Goal: Information Seeking & Learning: Learn about a topic

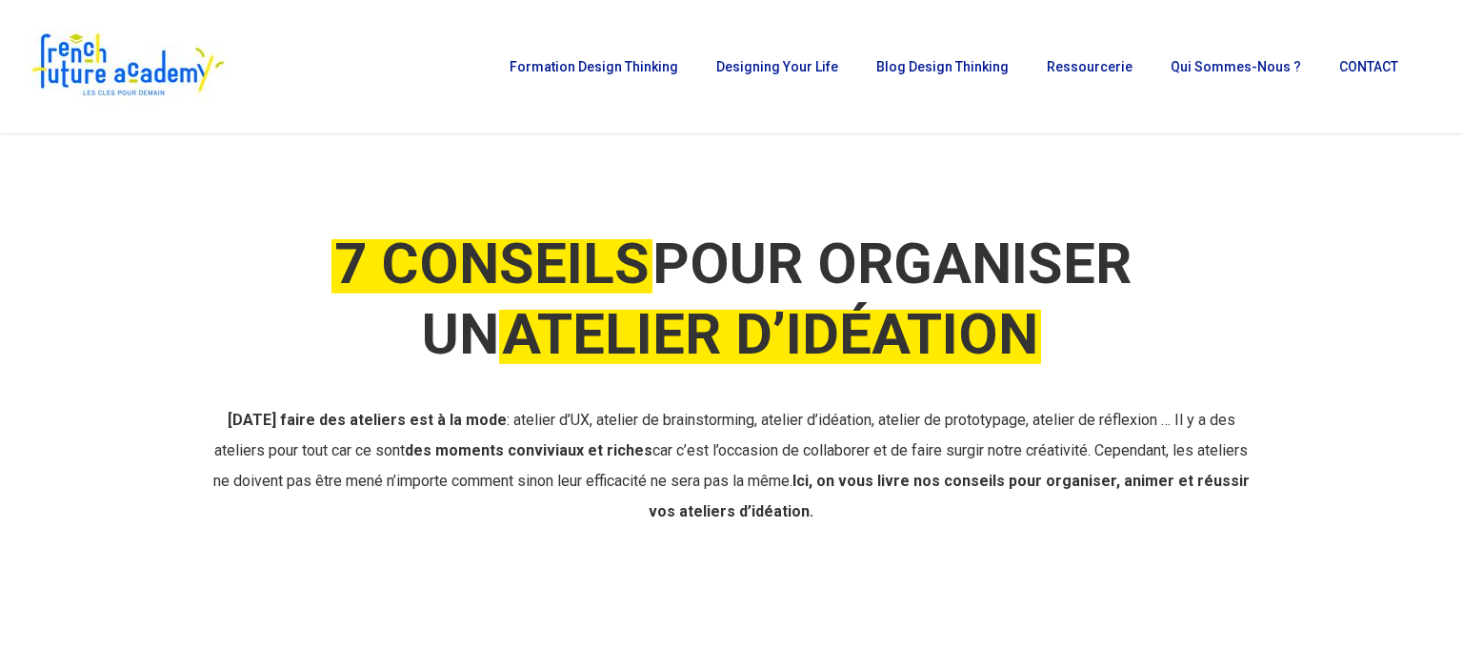
drag, startPoint x: 1461, startPoint y: 36, endPoint x: 1462, endPoint y: 82, distance: 45.8
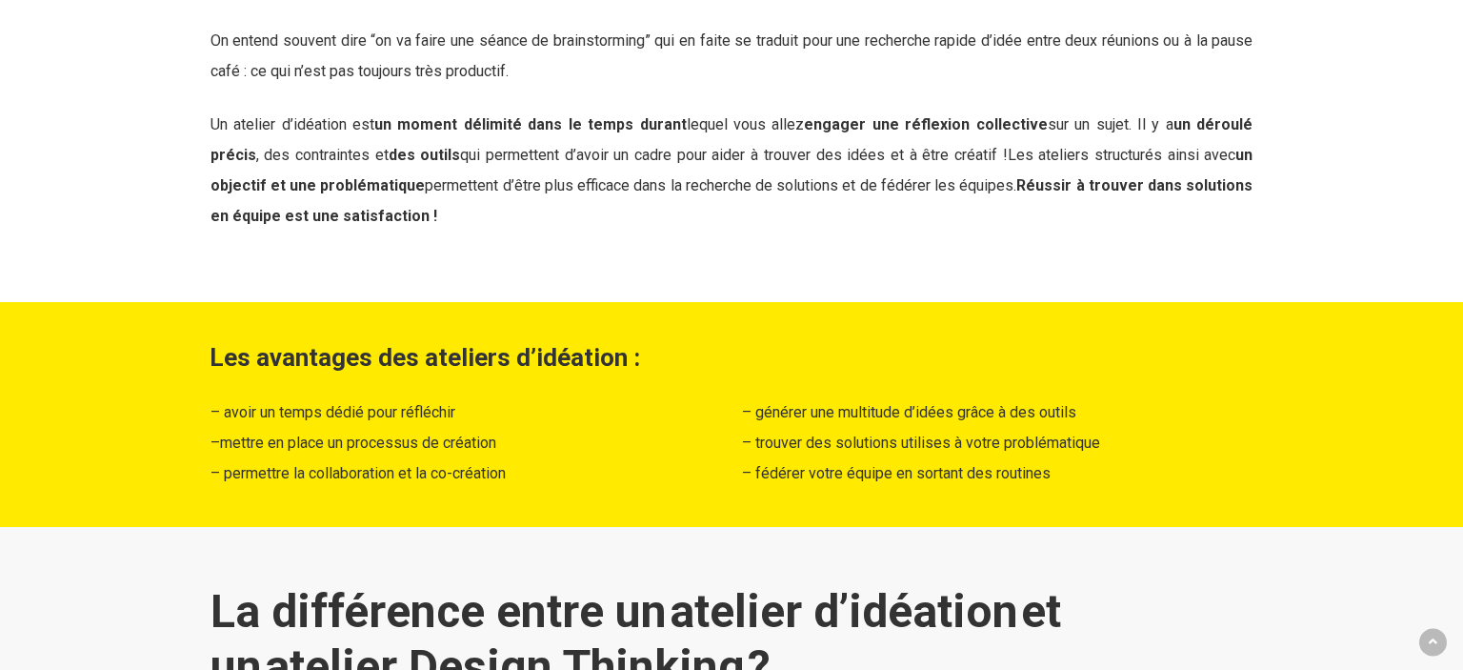
scroll to position [2086, 0]
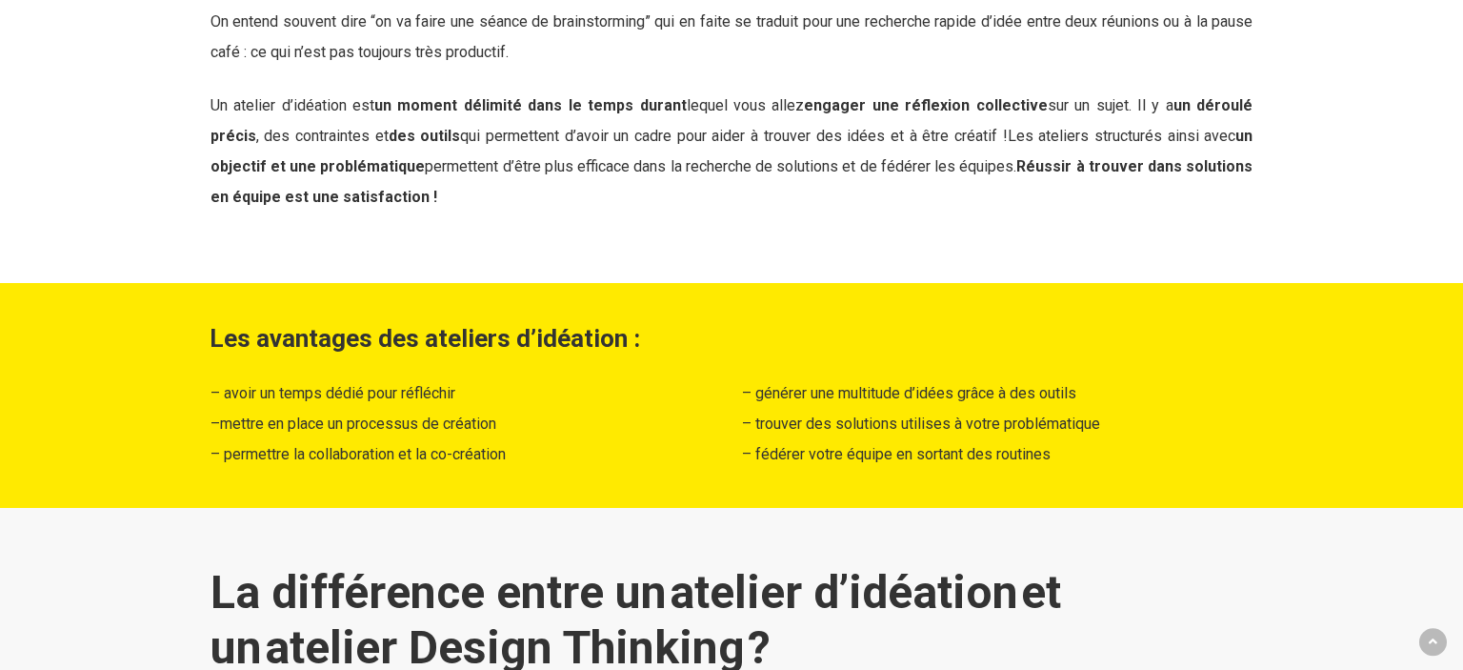
drag, startPoint x: 711, startPoint y: 481, endPoint x: 188, endPoint y: 344, distance: 540.8
click at [188, 344] on div "Les avantages des ateliers d’idéation : – avoir un temps dédié pour réfléchir –…" at bounding box center [732, 395] width 1282 height 149
copy div "Les avantages des ateliers d’idéation : – avoir un temps dédié pour réfléchir –…"
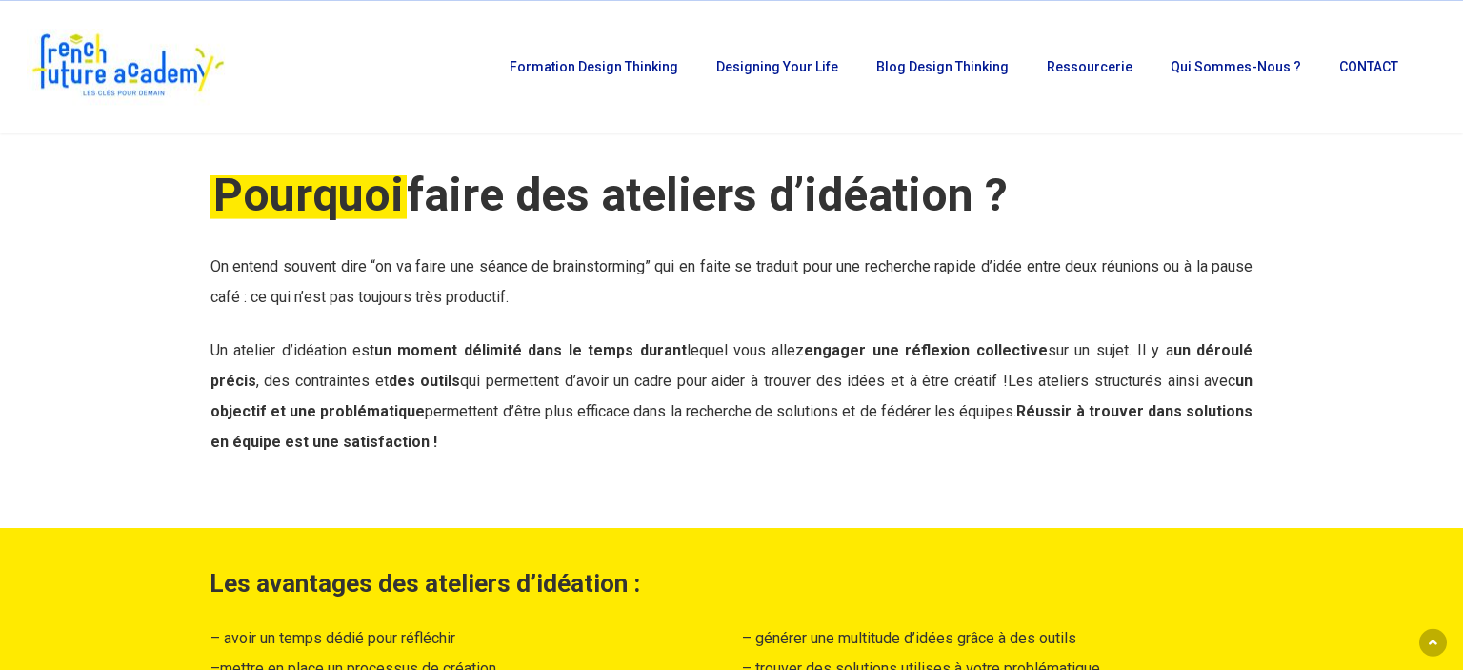
scroll to position [1834, 0]
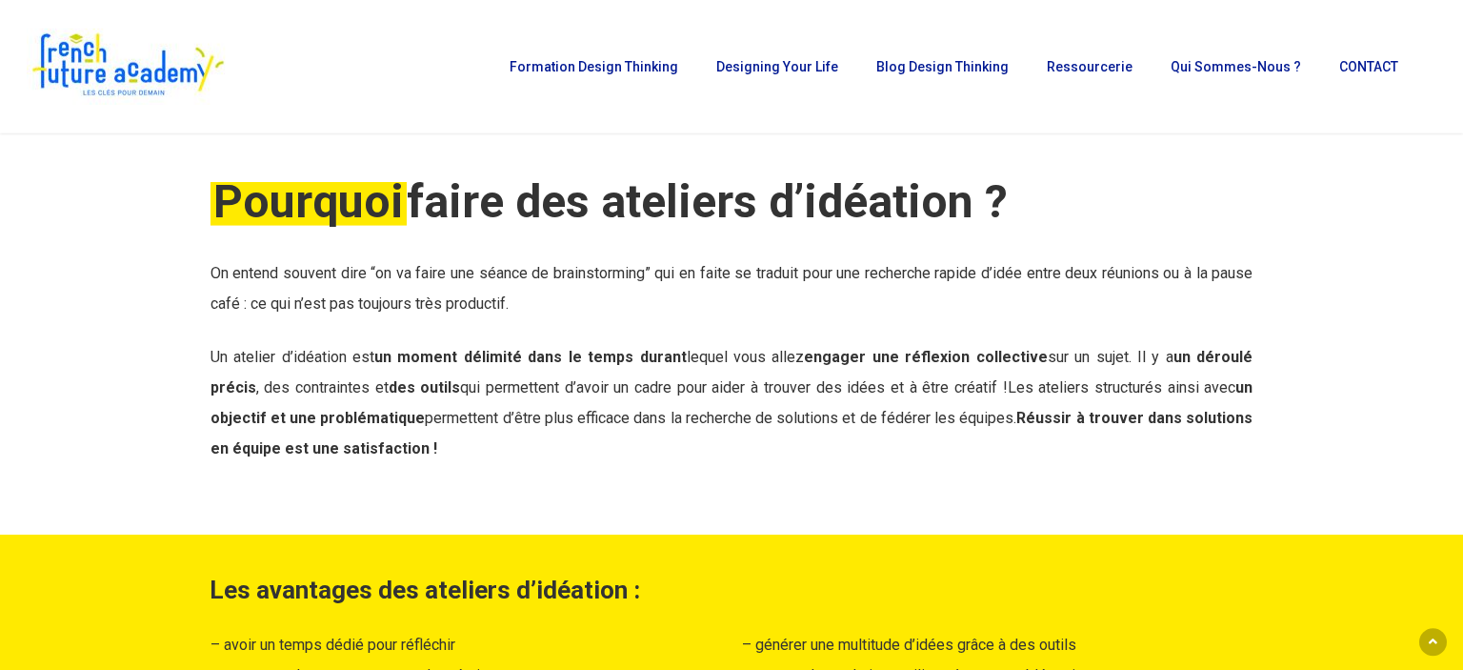
drag, startPoint x: 398, startPoint y: 357, endPoint x: 956, endPoint y: 456, distance: 566.1
click at [956, 456] on p "Un atelier d’idéation est un moment délimité dans le temps durant lequel vous a…" at bounding box center [732, 403] width 1043 height 122
copy p "moment délimité dans le temps durant lequel vous allez engager une réflexion co…"
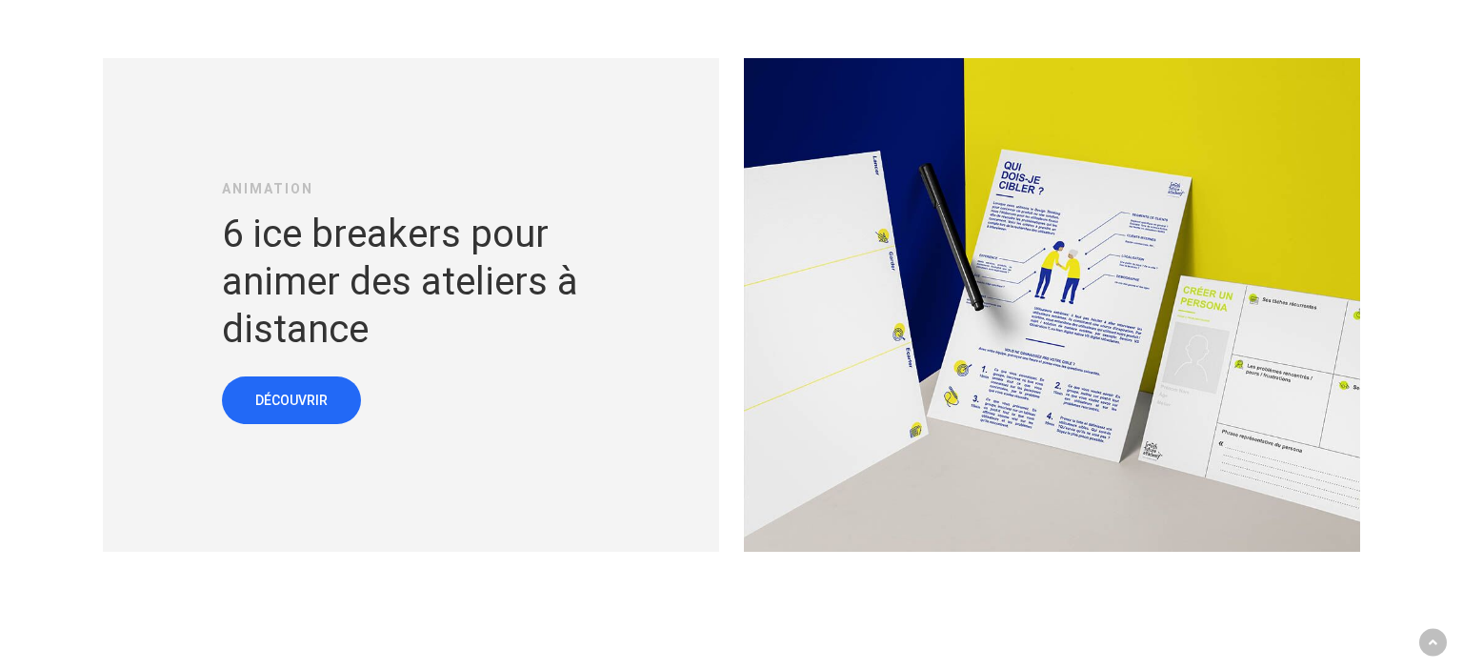
scroll to position [4722, 0]
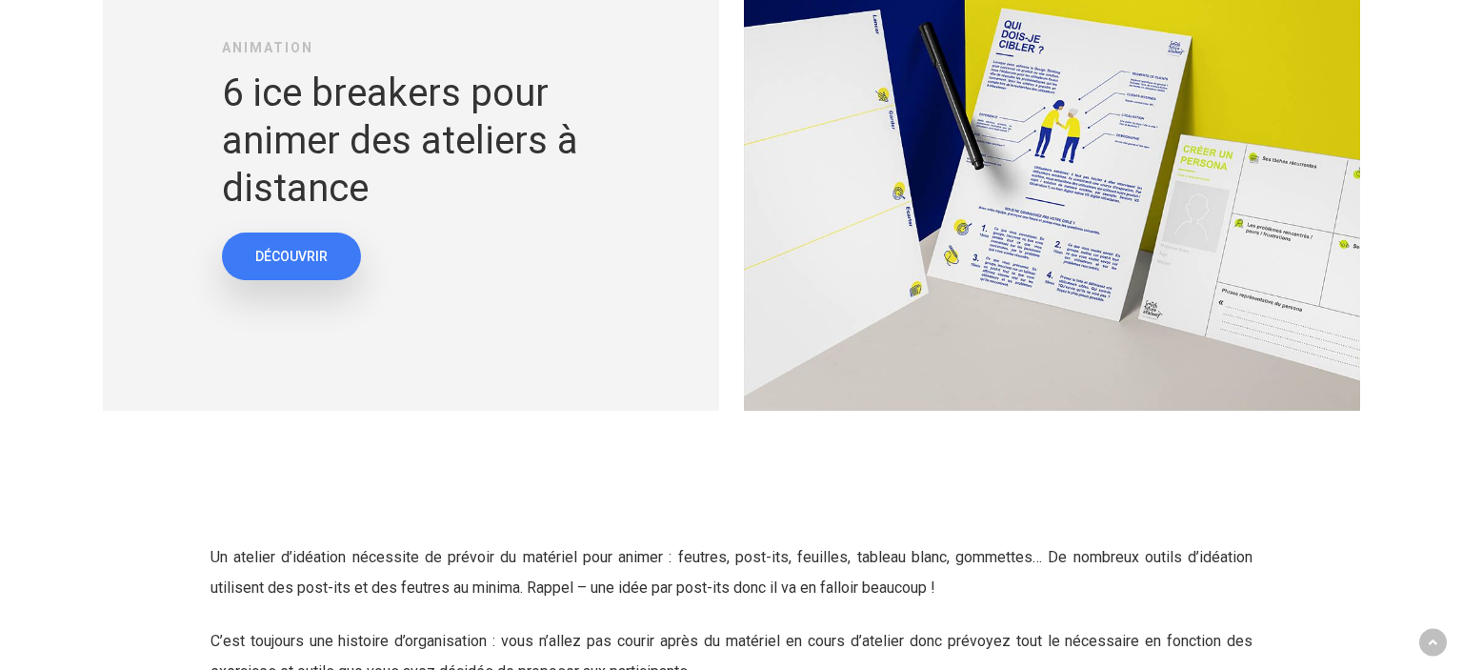
click at [319, 257] on span "DÉCOUVRIR" at bounding box center [291, 256] width 72 height 19
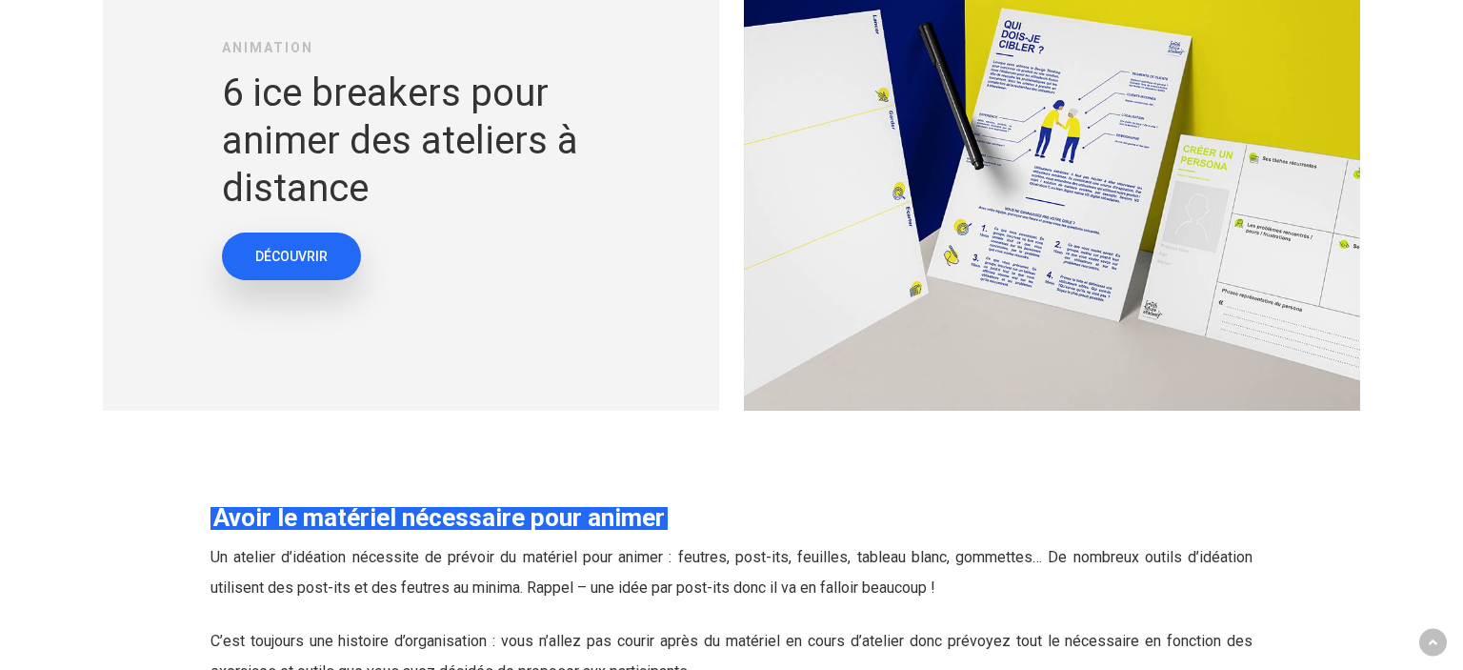
scroll to position [5358, 0]
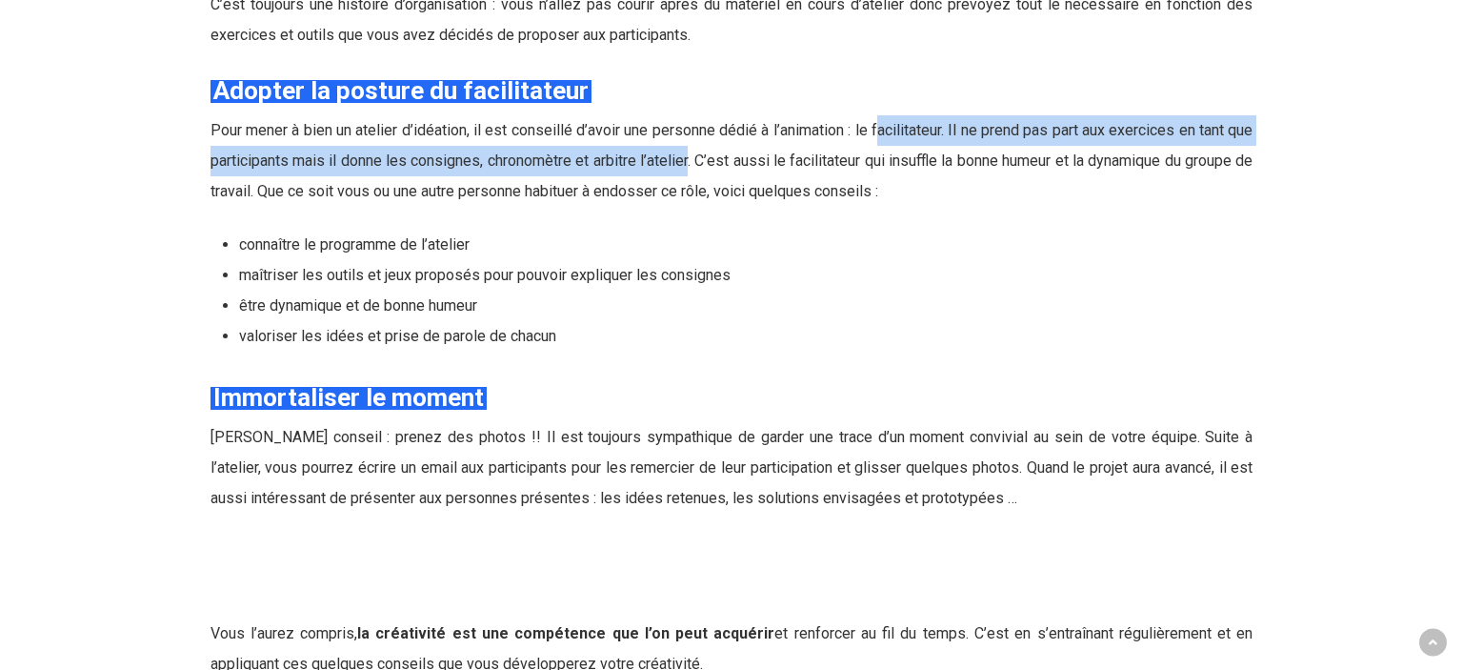
drag, startPoint x: 894, startPoint y: 131, endPoint x: 734, endPoint y: 158, distance: 162.4
click at [734, 158] on span "Pour mener à bien un atelier d’idéation, il est conseillé d’avoir une personne …" at bounding box center [732, 160] width 1043 height 79
copy span "acilitateur. Il ne prend pas part aux exercices en tant que participants mais i…"
drag, startPoint x: 562, startPoint y: 337, endPoint x: 230, endPoint y: 242, distance: 345.9
click at [239, 242] on ul "connaître le programme de l’atelier maîtriser les outils et jeux proposés pour …" at bounding box center [746, 291] width 1015 height 122
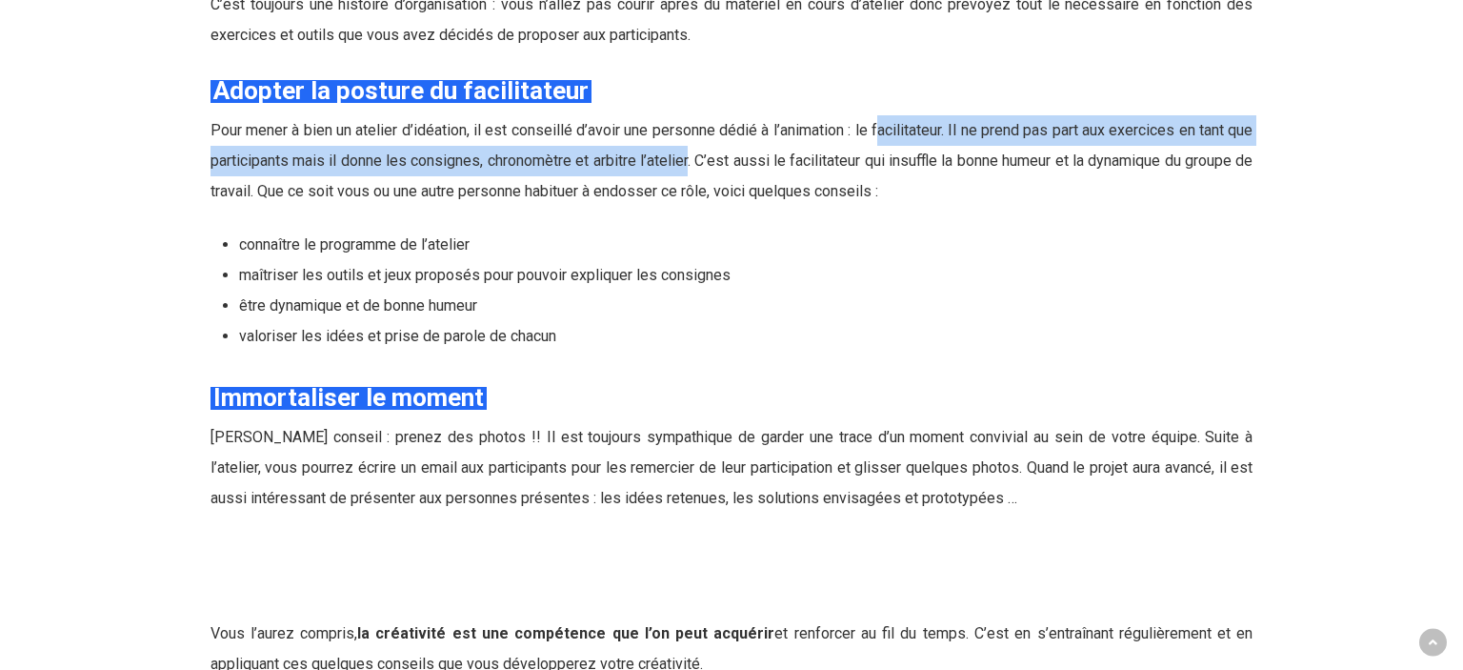
copy ul "connaître le programme de l’atelier maîtriser les outils et jeux proposés pour …"
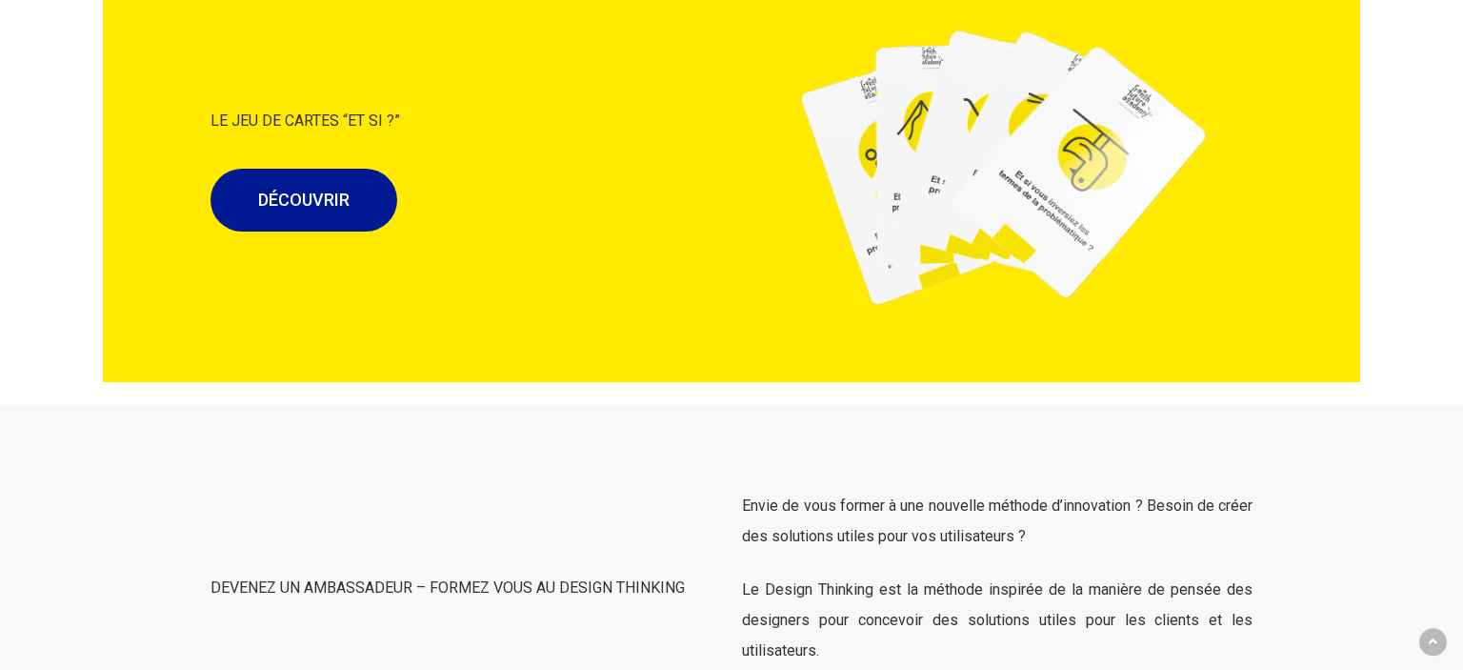
scroll to position [6330, 0]
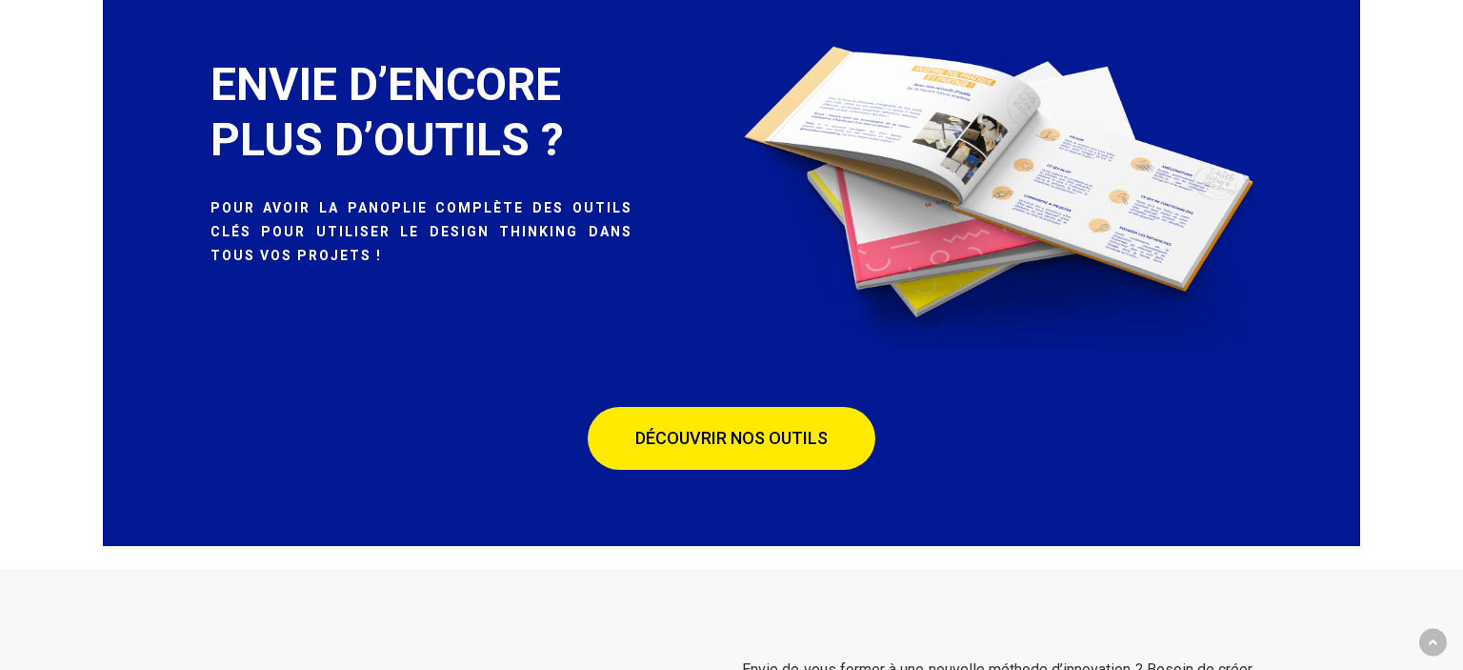
scroll to position [11335, 0]
